Goal: Task Accomplishment & Management: Manage account settings

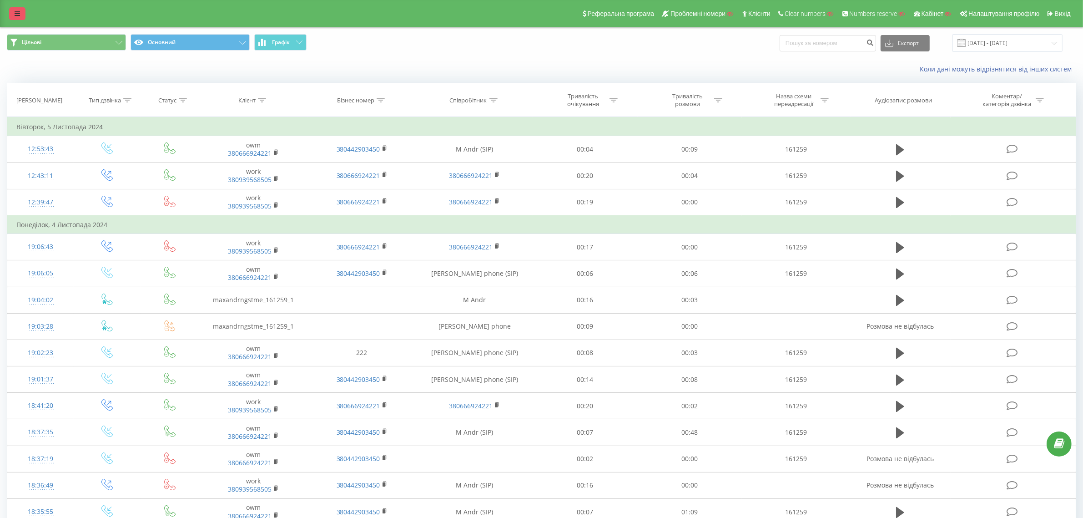
click at [14, 10] on link at bounding box center [17, 13] width 16 height 13
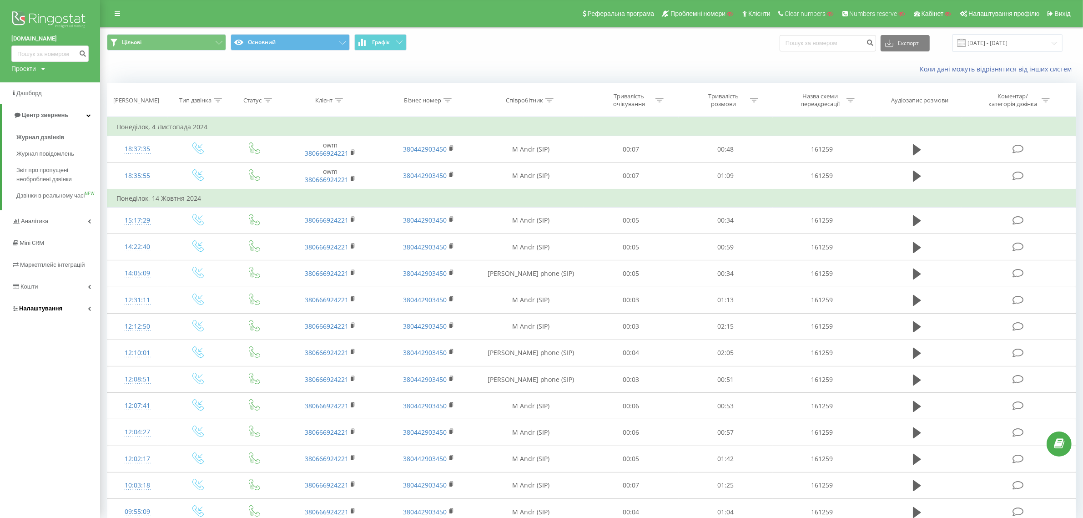
click at [41, 312] on span "Налаштування" at bounding box center [40, 308] width 43 height 7
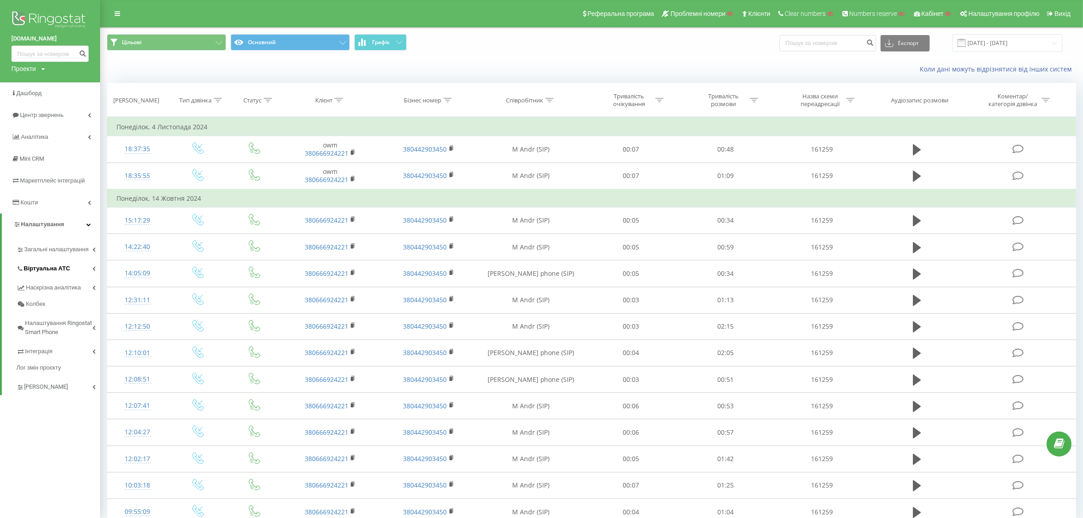
click at [57, 273] on span "Віртуальна АТС" at bounding box center [47, 268] width 46 height 9
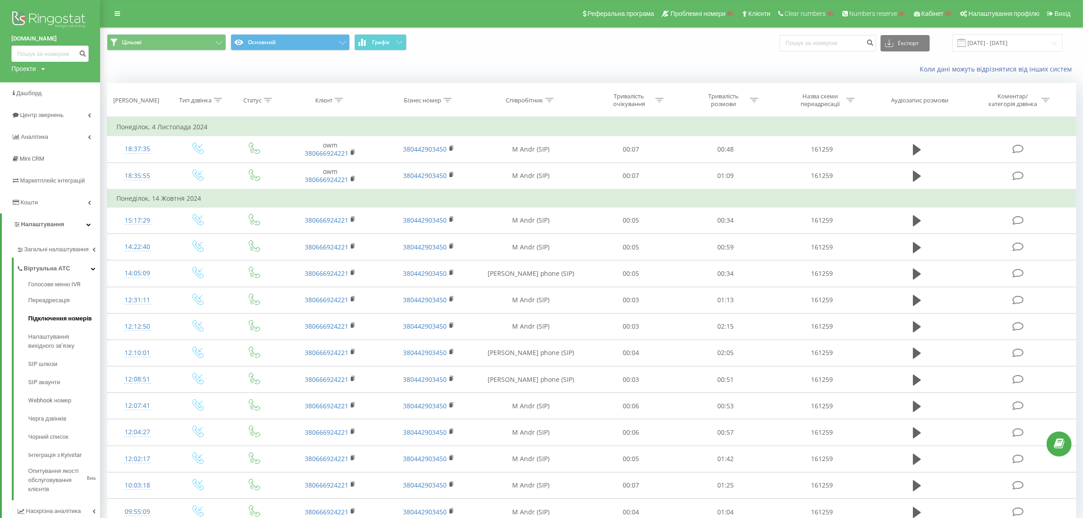
click at [70, 322] on span "Підключення номерів" at bounding box center [60, 318] width 64 height 9
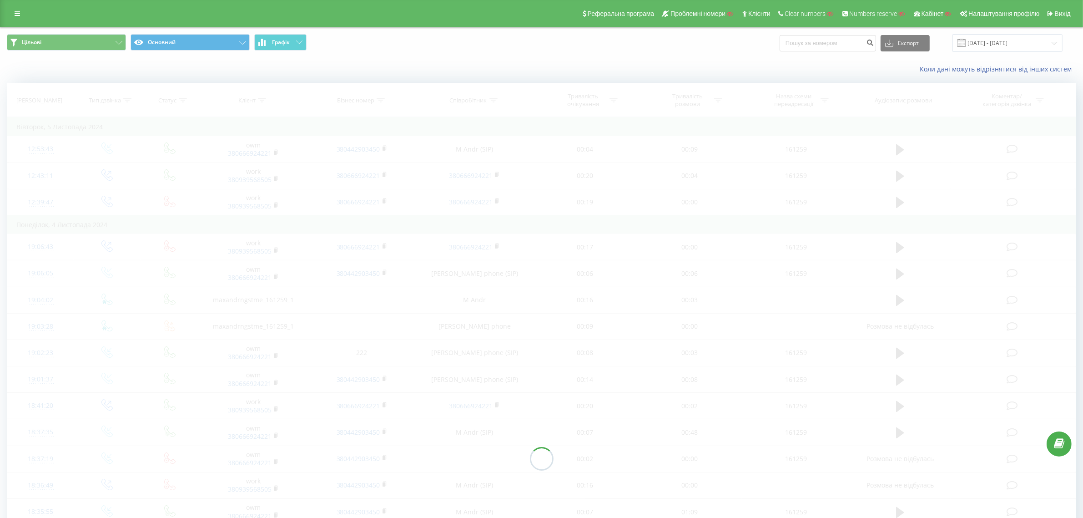
click at [446, 53] on div "Цільові Основний Графік Експорт .csv .xls .xlsx 12.10.2024 - 12.11.2024" at bounding box center [541, 43] width 1082 height 30
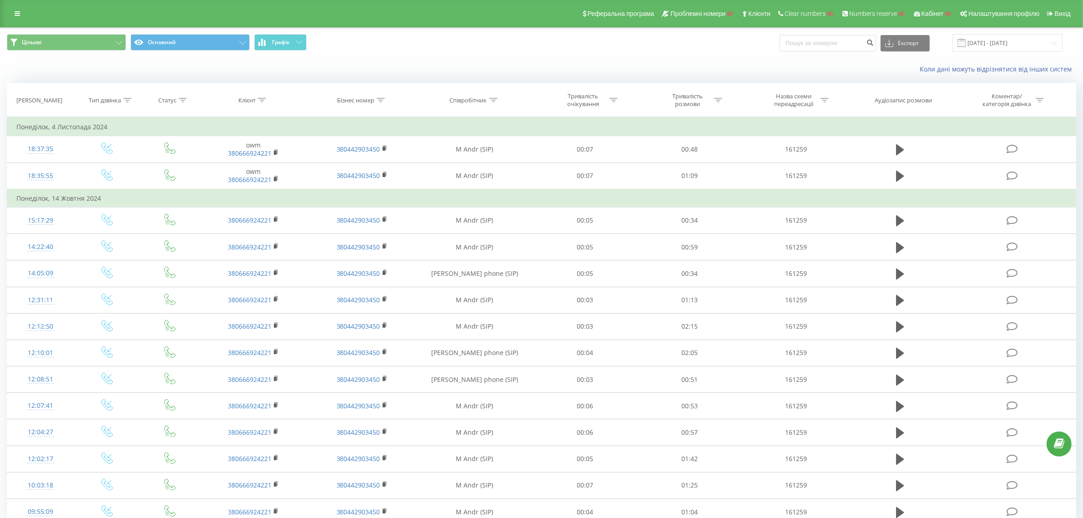
click at [8, 13] on div "Реферальна програма Проблемні номери Клієнти Clear numbers Numbers reserve Кабі…" at bounding box center [541, 13] width 1083 height 27
click at [10, 13] on div "Реферальна програма Проблемні номери Клієнти Clear numbers Numbers reserve Кабі…" at bounding box center [541, 13] width 1083 height 27
click at [12, 12] on link at bounding box center [17, 13] width 16 height 13
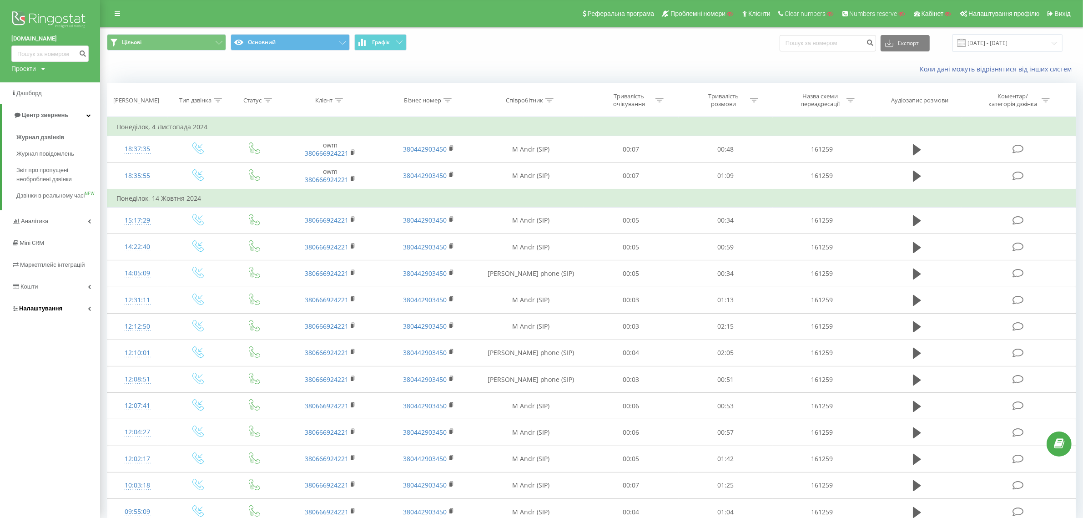
click at [40, 312] on span "Налаштування" at bounding box center [36, 308] width 51 height 9
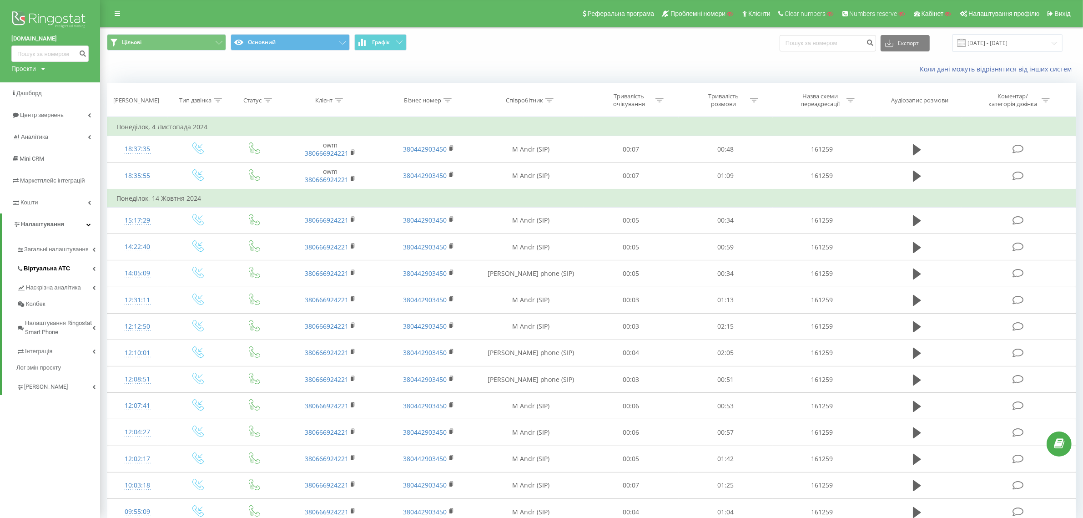
click at [70, 272] on link "Віртуальна АТС" at bounding box center [58, 266] width 84 height 19
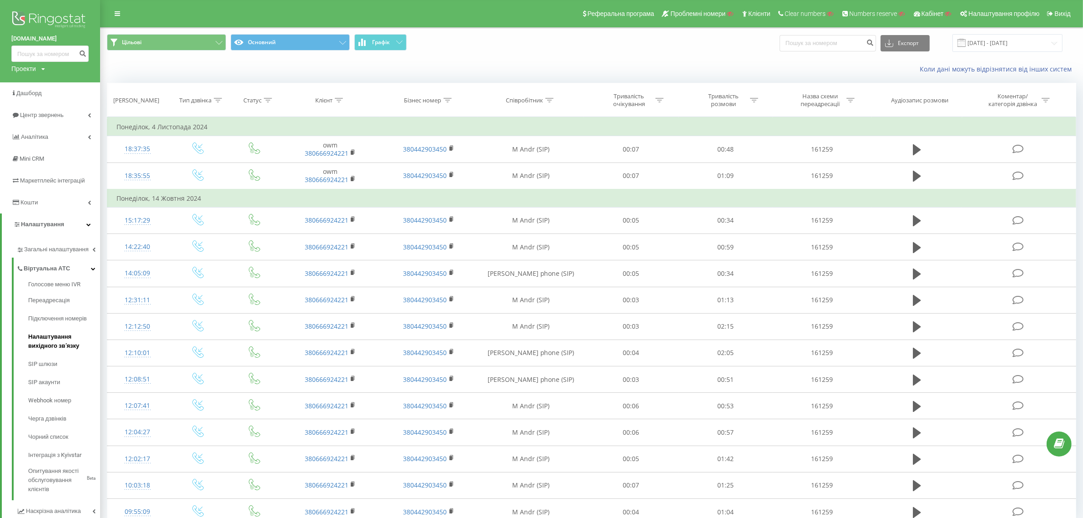
click at [72, 339] on span "Налаштування вихідного зв’язку" at bounding box center [61, 341] width 67 height 18
